Goal: Navigation & Orientation: Understand site structure

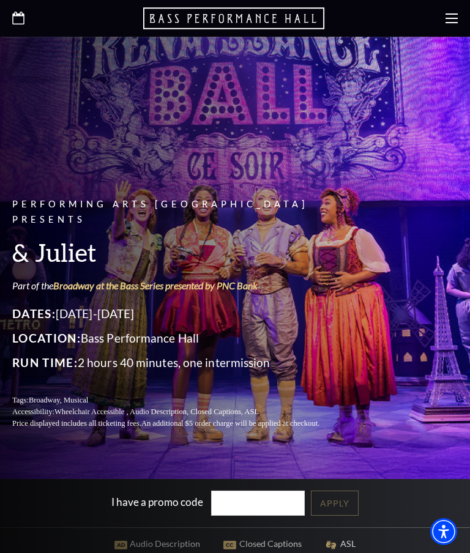
click at [446, 20] on icon at bounding box center [451, 18] width 12 height 12
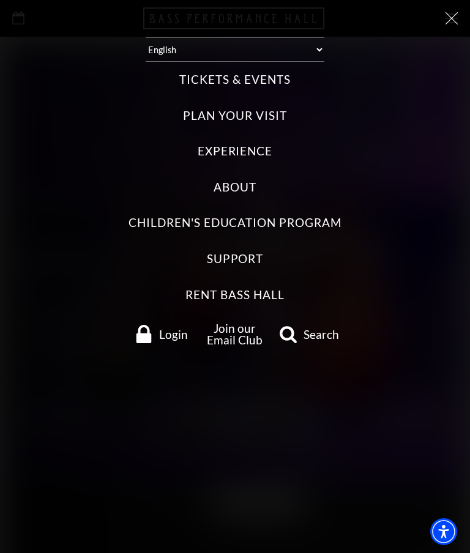
click at [267, 85] on label "Tickets & Events" at bounding box center [234, 80] width 111 height 17
click at [0, 0] on Events "Tickets & Events" at bounding box center [0, 0] width 0 height 0
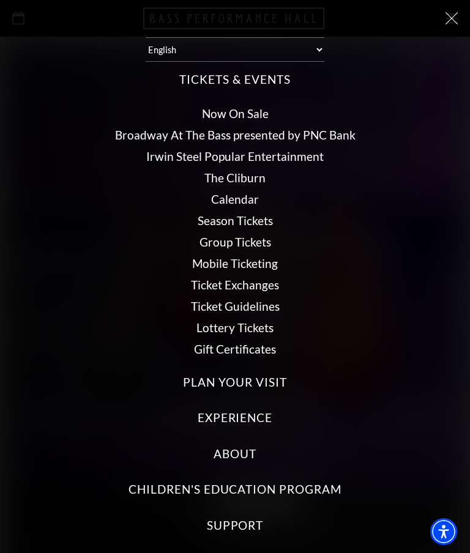
click at [339, 134] on link "Broadway At The Bass presented by PNC Bank" at bounding box center [235, 135] width 240 height 14
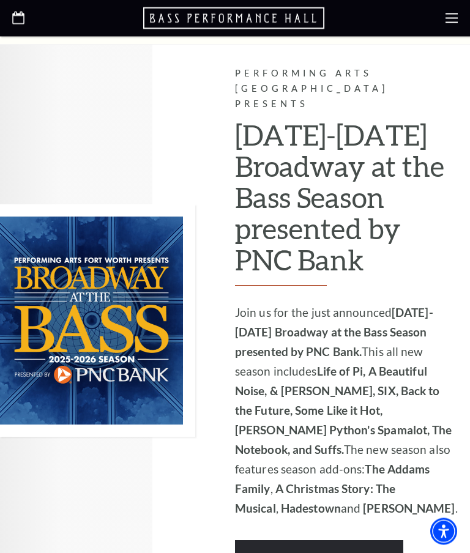
scroll to position [726, 0]
click at [353, 540] on link "Learn More" at bounding box center [319, 557] width 168 height 34
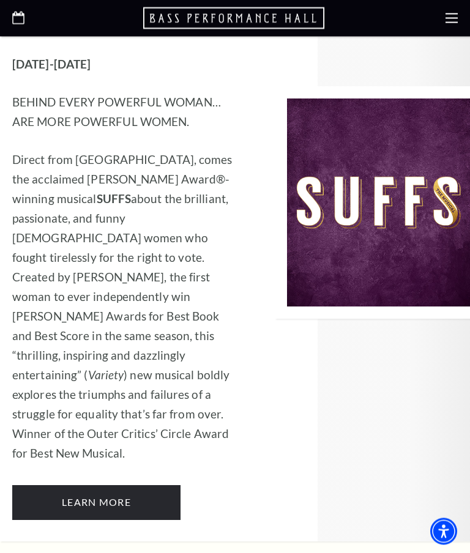
scroll to position [9367, 0]
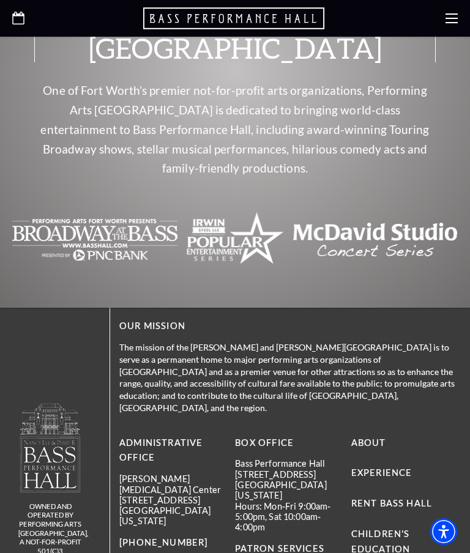
scroll to position [3125, 0]
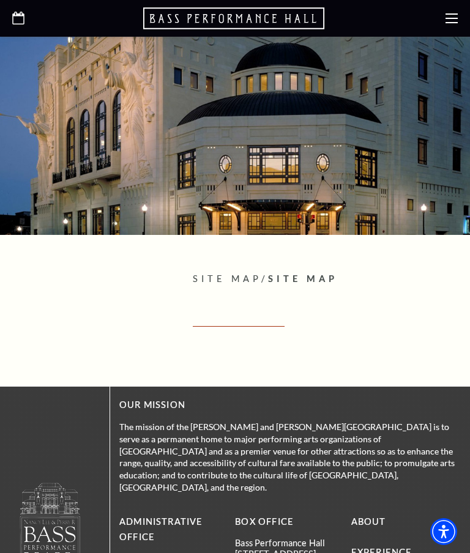
click at [450, 23] on use at bounding box center [451, 18] width 12 height 10
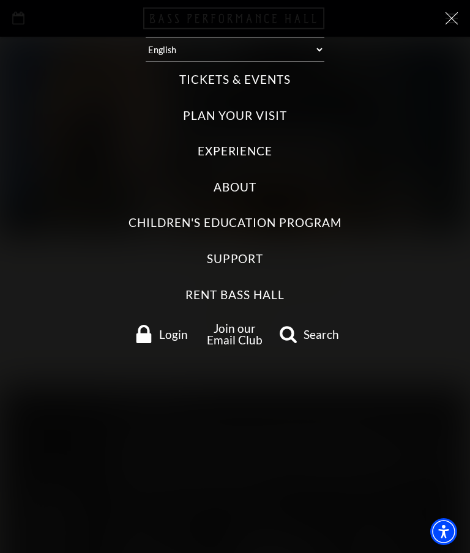
click at [436, 31] on div "Select: English Español Tickets & Events Now On Sale Broadway At The Bass prese…" at bounding box center [235, 276] width 470 height 553
click at [457, 17] on icon at bounding box center [451, 18] width 12 height 12
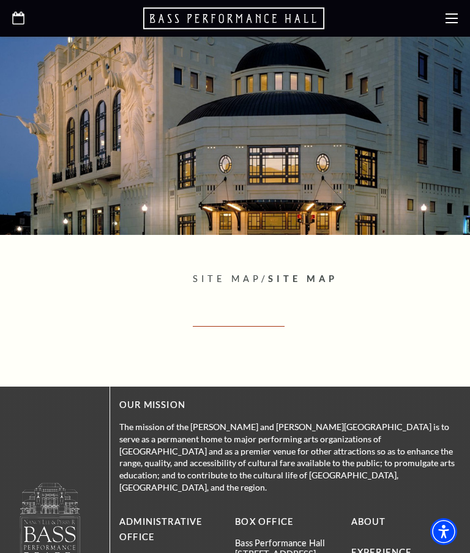
click at [243, 281] on span "Site Map" at bounding box center [227, 278] width 69 height 10
click at [314, 275] on span "Site Map" at bounding box center [303, 278] width 70 height 10
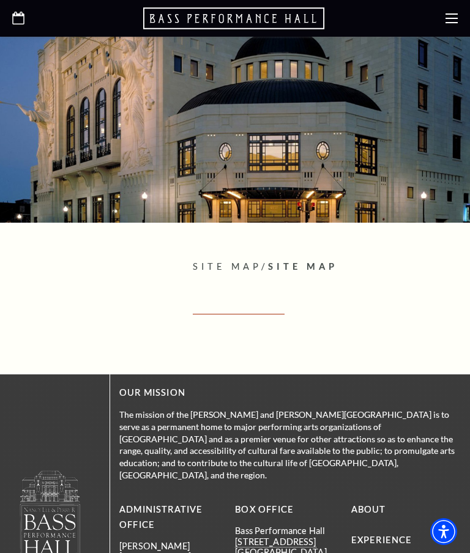
scroll to position [12, 0]
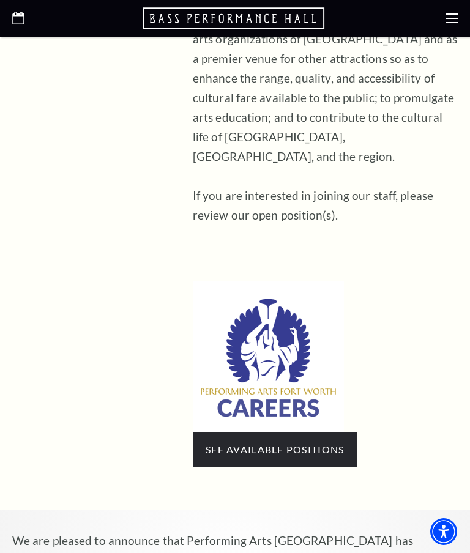
scroll to position [644, 0]
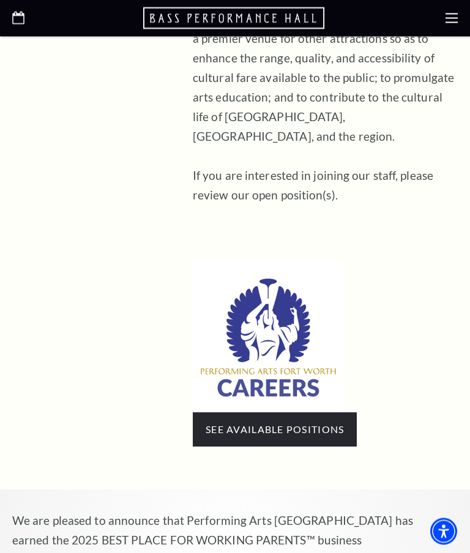
click at [323, 424] on link "See available positions" at bounding box center [275, 430] width 138 height 12
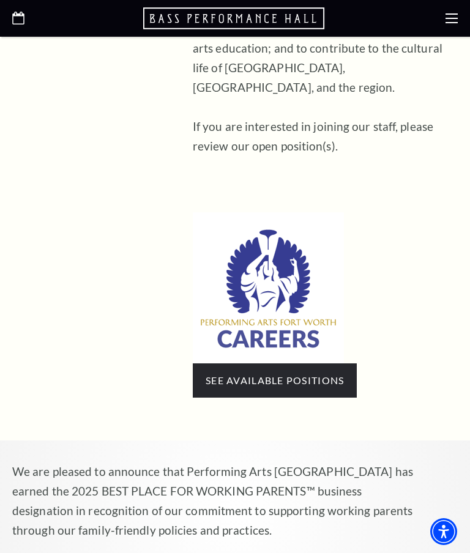
scroll to position [693, 0]
